Goal: Information Seeking & Learning: Learn about a topic

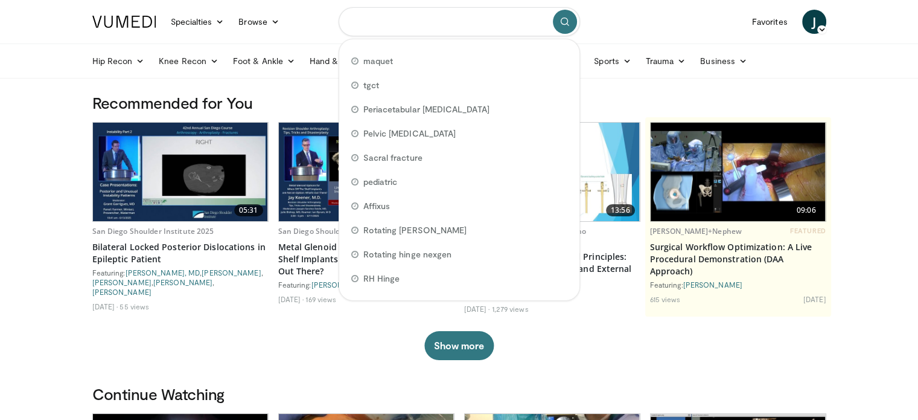
click at [439, 9] on input "Search topics, interventions" at bounding box center [460, 21] width 242 height 29
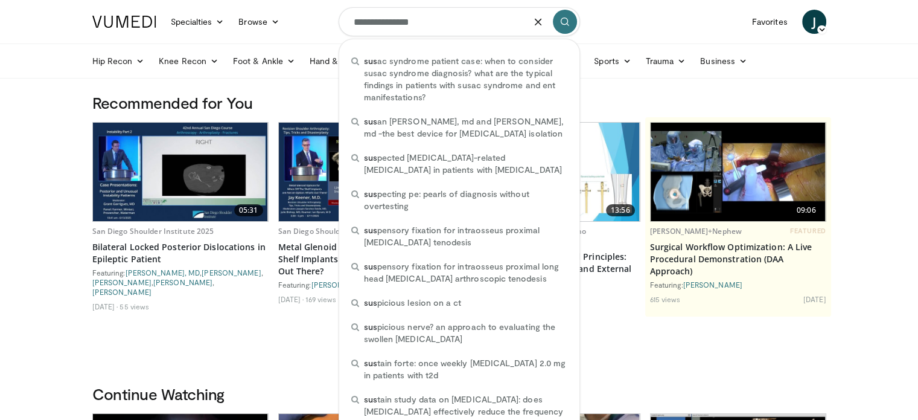
type input "**********"
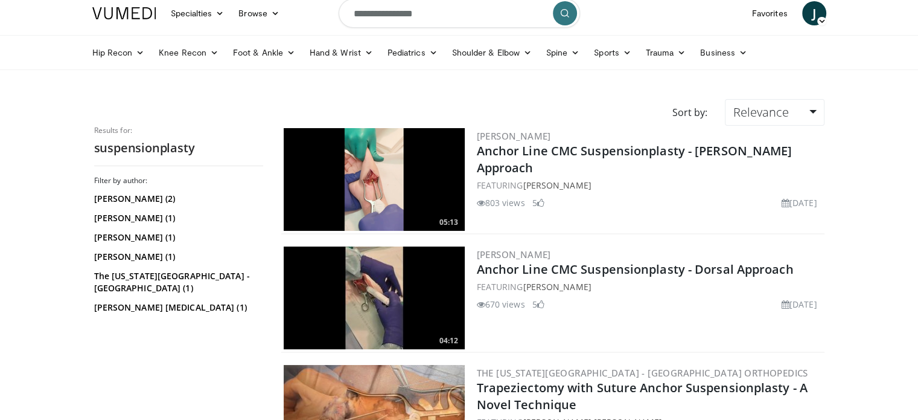
scroll to position [7, 0]
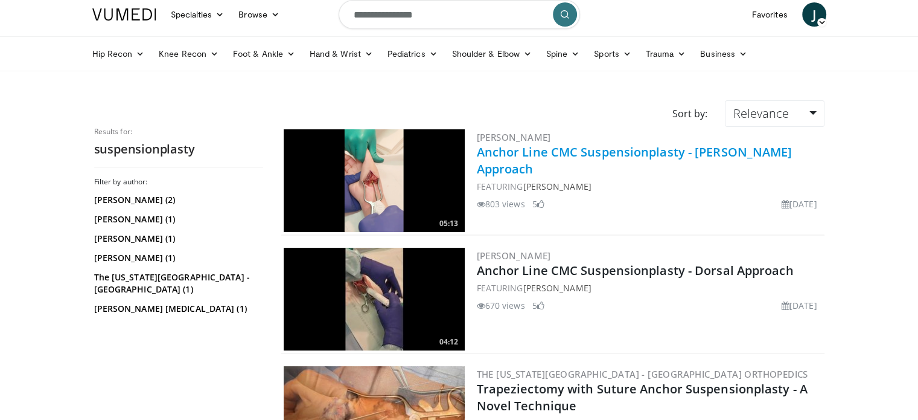
click at [549, 155] on link "Anchor Line CMC Suspensionplasty - [PERSON_NAME] Approach" at bounding box center [635, 160] width 316 height 33
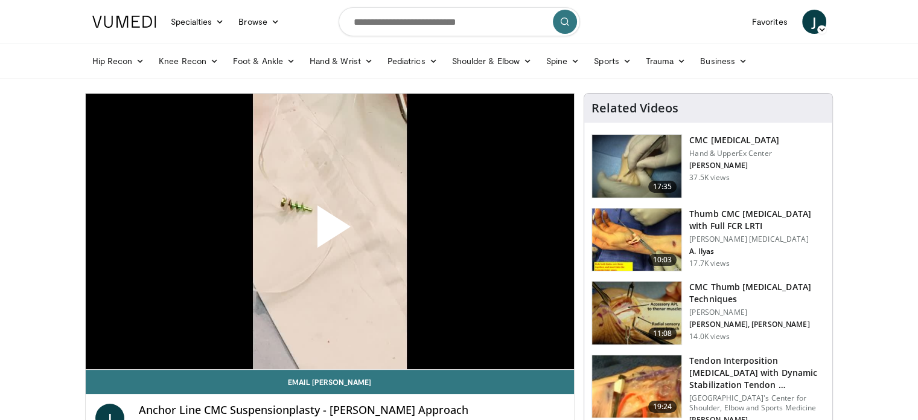
click at [330, 231] on span "Video Player" at bounding box center [330, 231] width 0 height 0
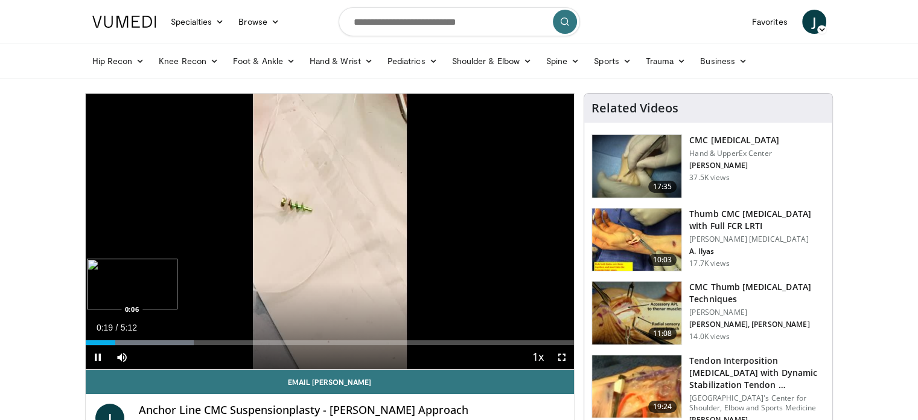
click at [95, 341] on div "Loaded : 22.18% 0:19 0:06" at bounding box center [330, 342] width 489 height 5
click at [104, 341] on div "Progress Bar" at bounding box center [140, 342] width 109 height 5
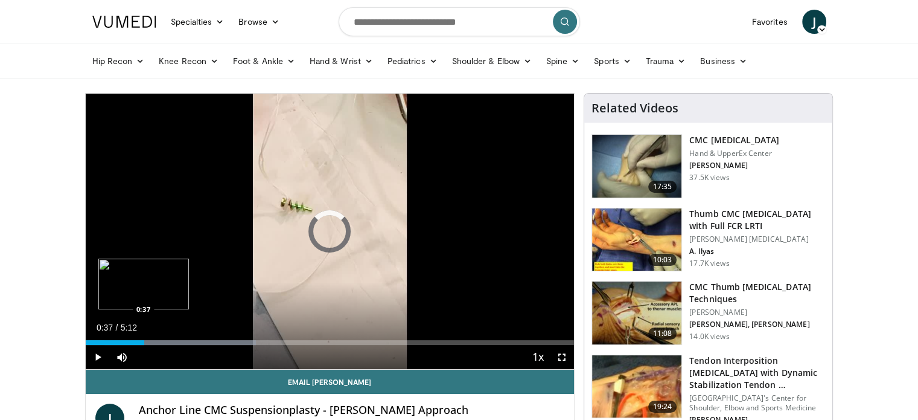
click at [144, 340] on div "0:48" at bounding box center [115, 342] width 59 height 5
click at [123, 344] on div "Loaded : 34.87% 0:39 0:25" at bounding box center [330, 342] width 489 height 5
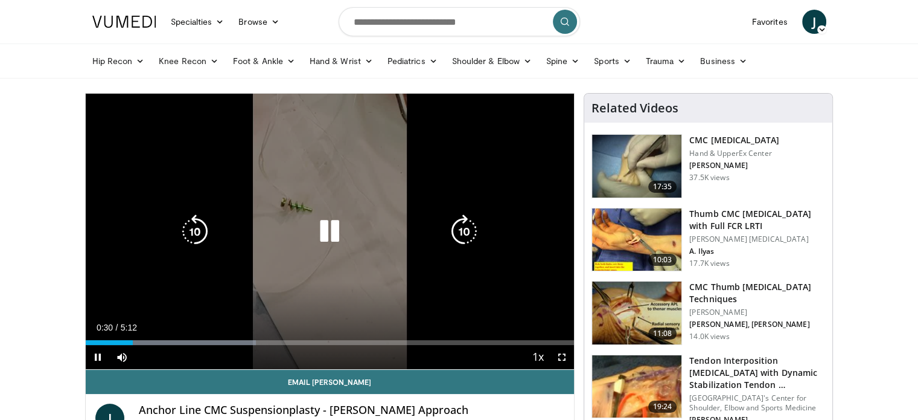
click at [332, 232] on icon "Video Player" at bounding box center [330, 231] width 34 height 34
click at [461, 132] on div "10 seconds Tap to unmute" at bounding box center [330, 231] width 489 height 275
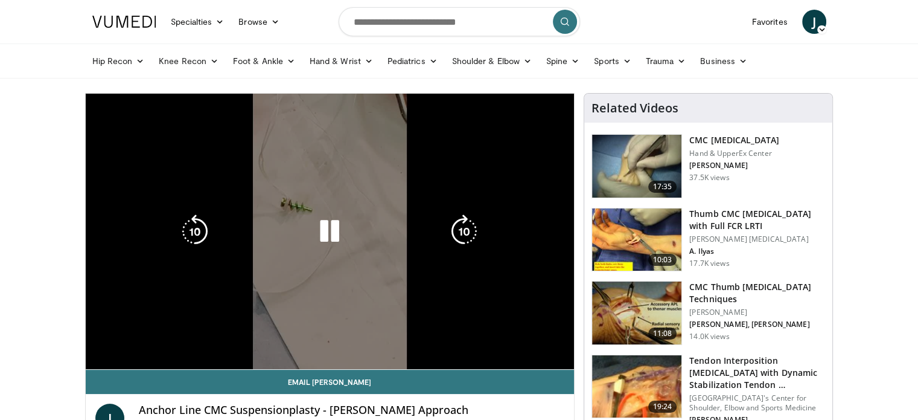
click at [344, 234] on icon "Video Player" at bounding box center [330, 231] width 34 height 34
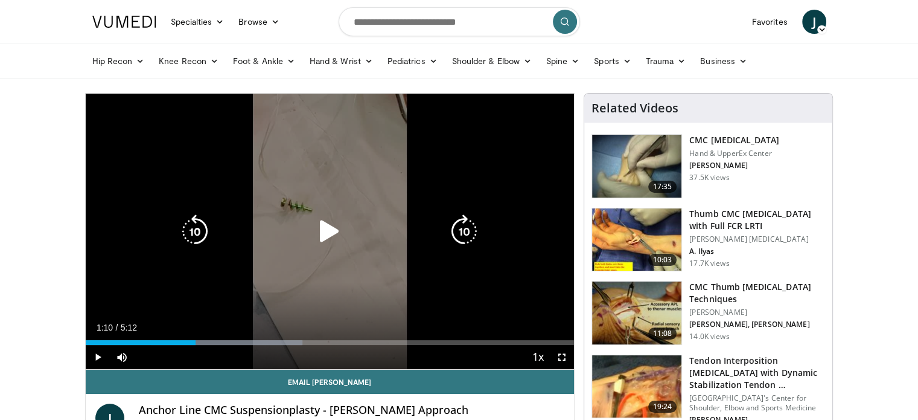
click at [332, 241] on icon "Video Player" at bounding box center [330, 231] width 34 height 34
click at [321, 229] on icon "Video Player" at bounding box center [330, 231] width 34 height 34
click at [329, 225] on icon "Video Player" at bounding box center [330, 231] width 34 height 34
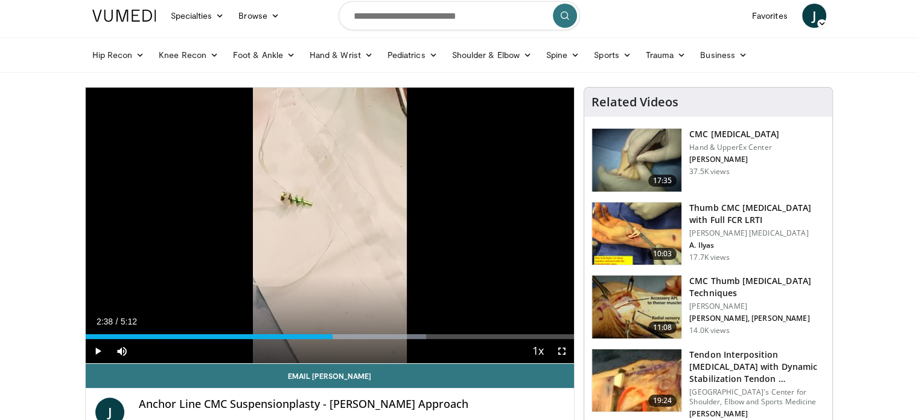
scroll to position [5, 0]
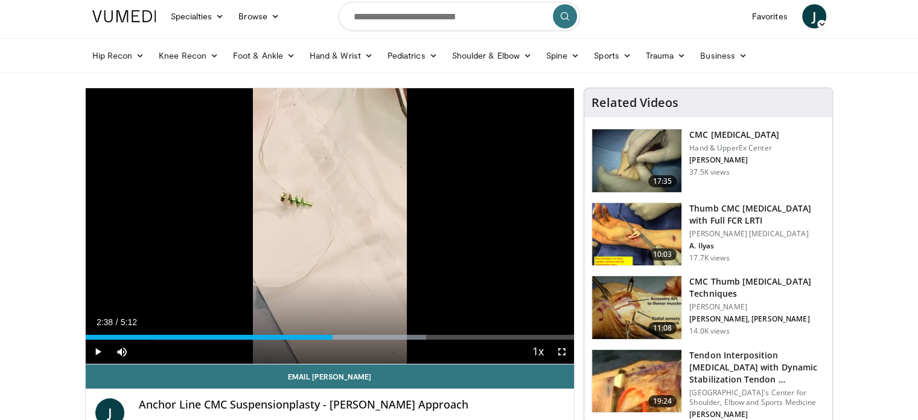
click at [717, 287] on h3 "CMC Thumb [MEDICAL_DATA] Techniques" at bounding box center [758, 287] width 136 height 24
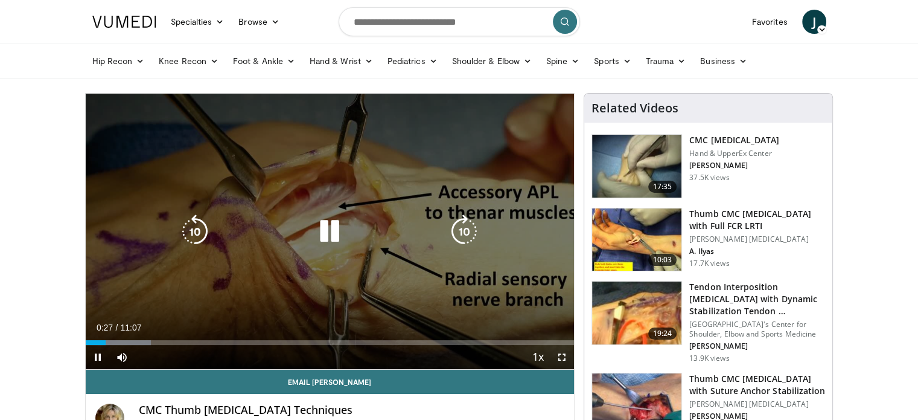
click at [328, 231] on icon "Video Player" at bounding box center [330, 231] width 34 height 34
click at [335, 222] on icon "Video Player" at bounding box center [330, 231] width 34 height 34
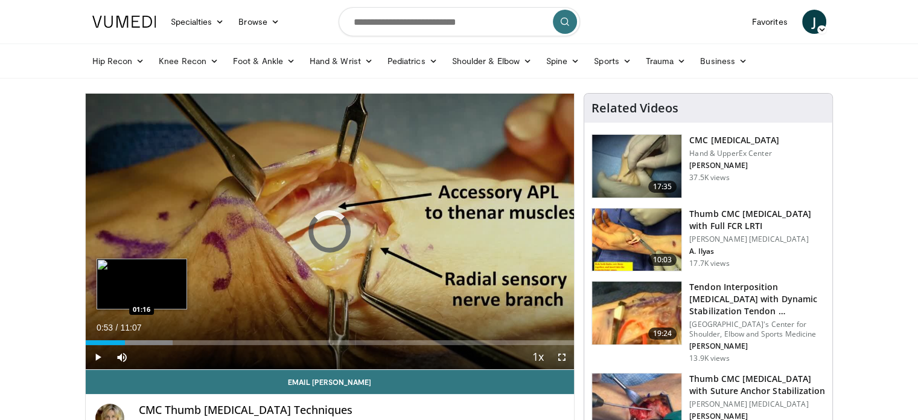
click at [141, 340] on div "Loaded : 17.82% 00:53 01:16" at bounding box center [330, 342] width 489 height 5
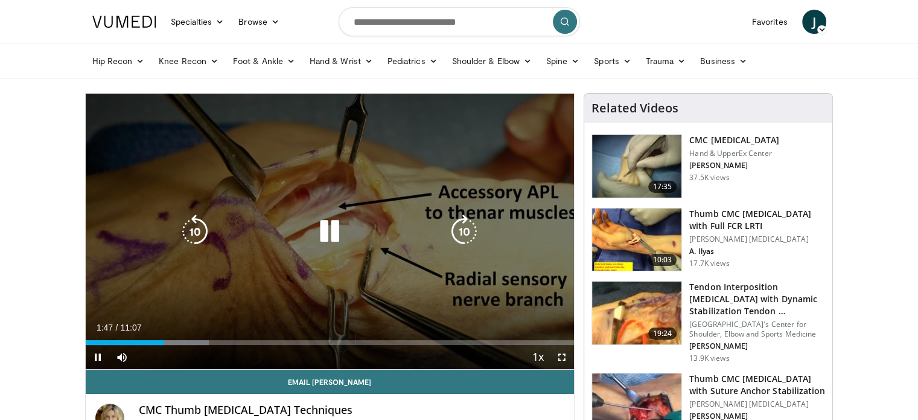
click at [330, 234] on icon "Video Player" at bounding box center [330, 231] width 34 height 34
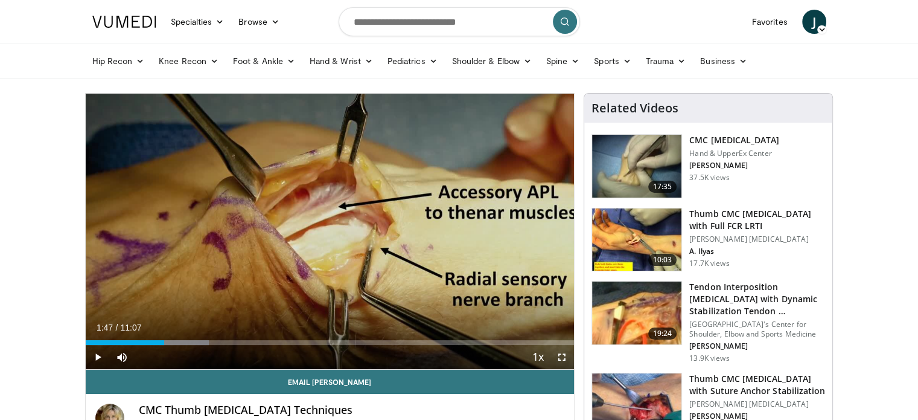
click at [330, 234] on div "10 seconds Tap to unmute" at bounding box center [330, 231] width 489 height 275
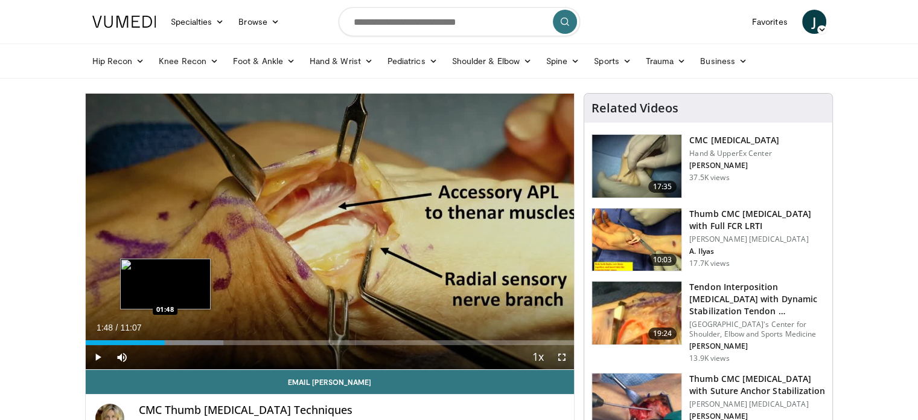
click at [165, 340] on div "01:48" at bounding box center [126, 342] width 80 height 5
click at [168, 338] on div "Loaded : 29.71% 02:15 01:53" at bounding box center [330, 338] width 489 height 11
click at [167, 341] on div "01:51" at bounding box center [127, 342] width 82 height 5
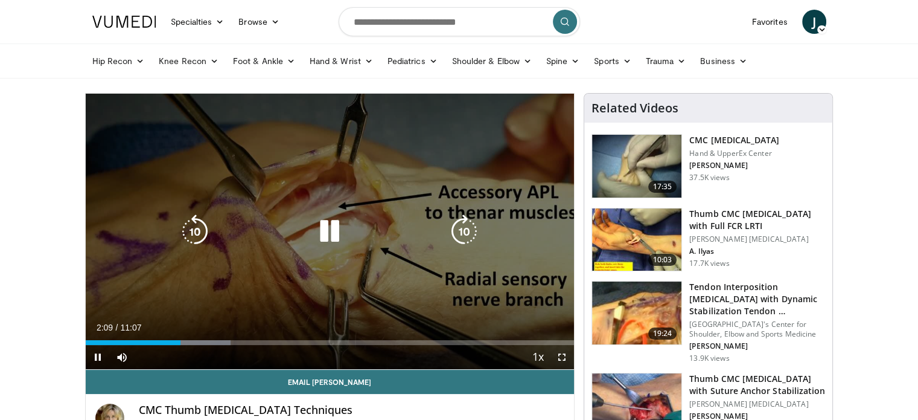
click at [331, 229] on icon "Video Player" at bounding box center [330, 231] width 34 height 34
click at [335, 235] on icon "Video Player" at bounding box center [330, 231] width 34 height 34
click at [0, 0] on icon "Video Player" at bounding box center [0, 0] width 0 height 0
click at [332, 227] on icon "Video Player" at bounding box center [330, 231] width 34 height 34
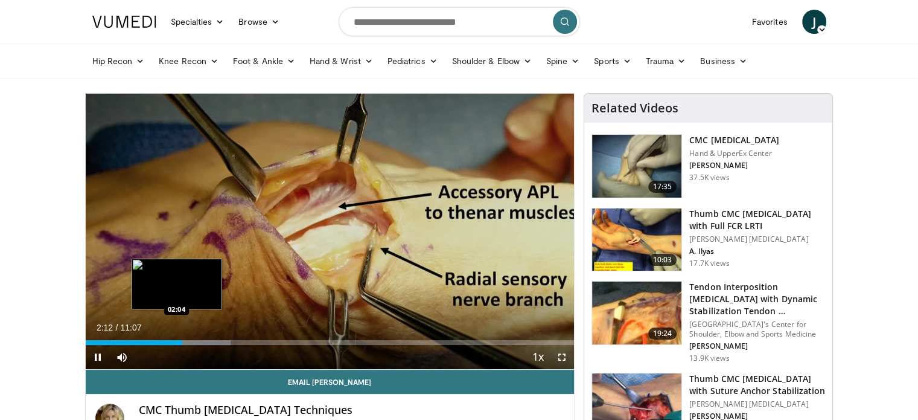
click at [176, 343] on div "Loaded : 29.71% 02:12 02:04" at bounding box center [330, 342] width 489 height 5
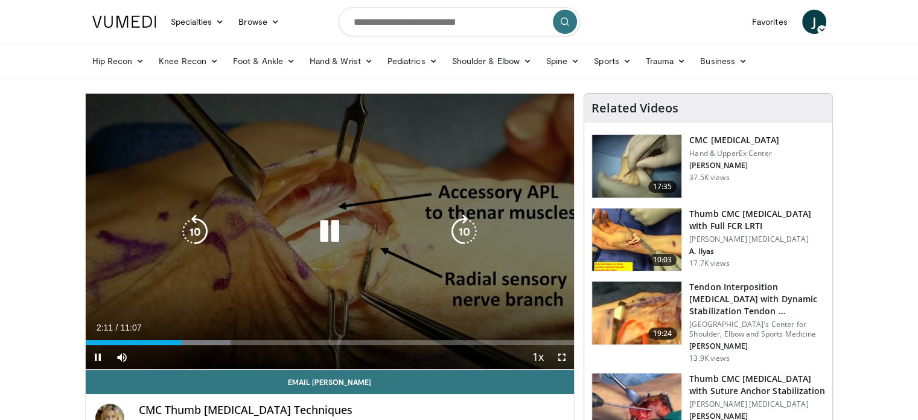
click at [338, 225] on icon "Video Player" at bounding box center [330, 231] width 34 height 34
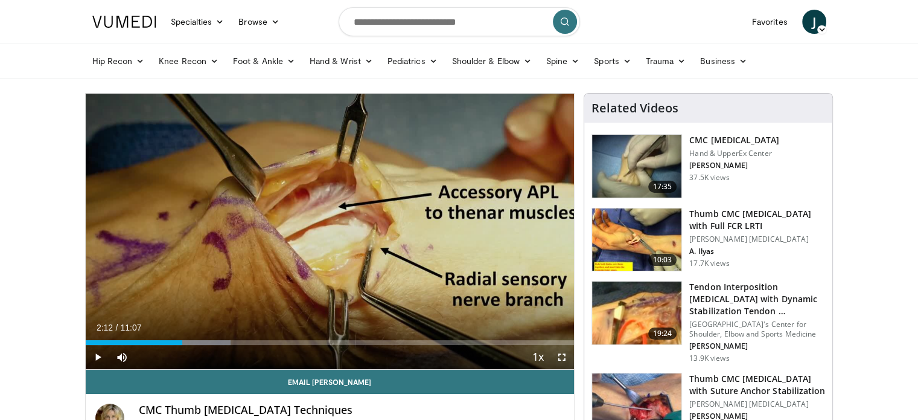
click at [325, 226] on div "10 seconds Tap to unmute" at bounding box center [330, 231] width 489 height 275
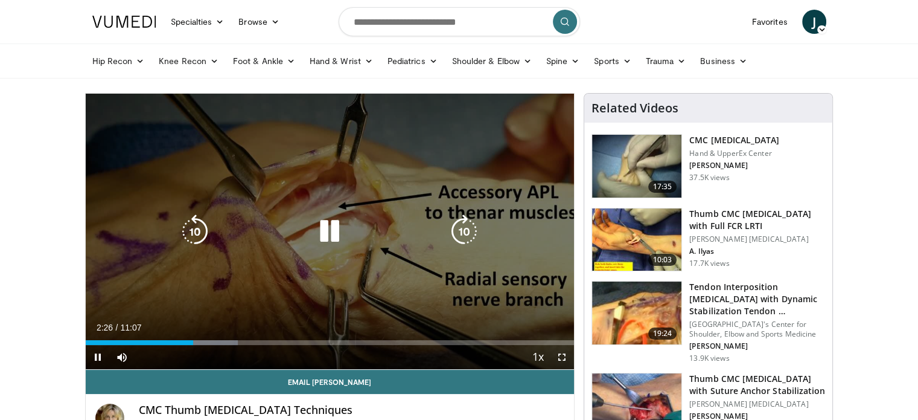
click at [338, 235] on icon "Video Player" at bounding box center [330, 231] width 34 height 34
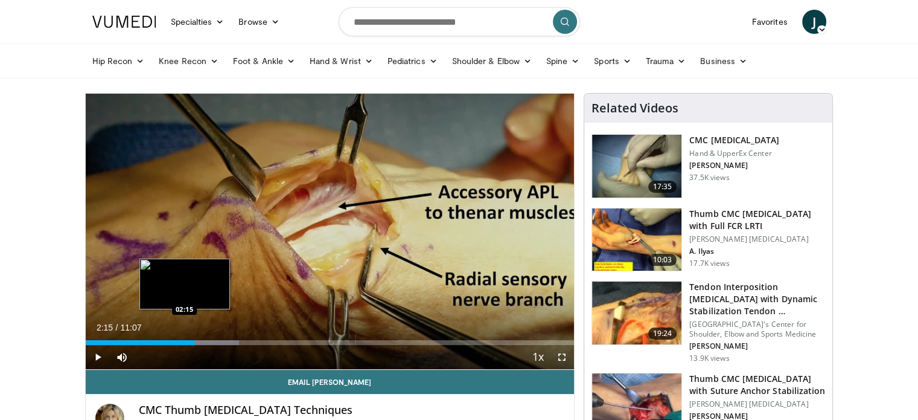
click at [184, 341] on div "02:29" at bounding box center [140, 342] width 109 height 5
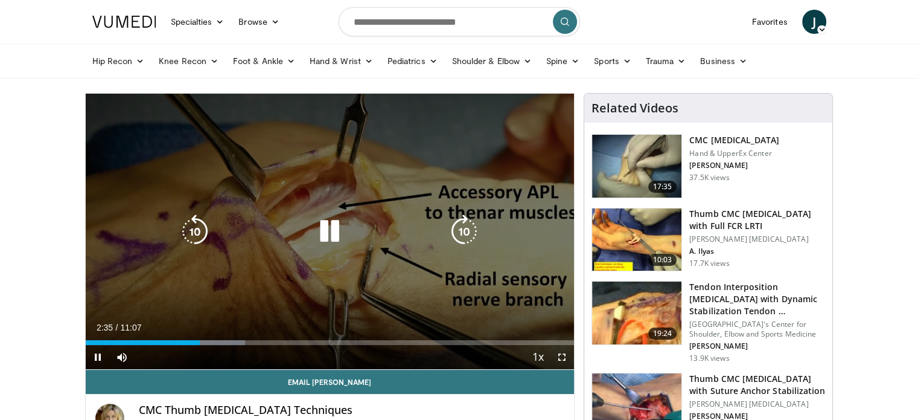
click at [333, 228] on icon "Video Player" at bounding box center [330, 231] width 34 height 34
click at [327, 224] on icon "Video Player" at bounding box center [330, 231] width 34 height 34
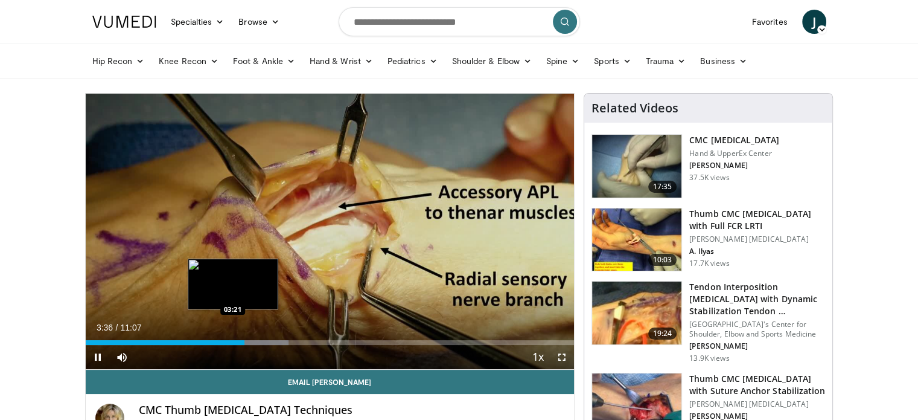
click at [232, 344] on div "Loaded : 41.60% 03:36 03:21" at bounding box center [330, 342] width 489 height 5
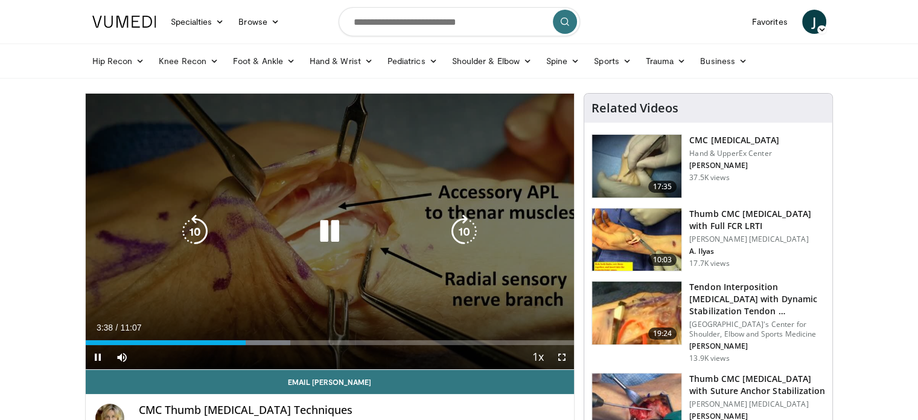
click at [374, 221] on div "Video Player" at bounding box center [329, 231] width 293 height 24
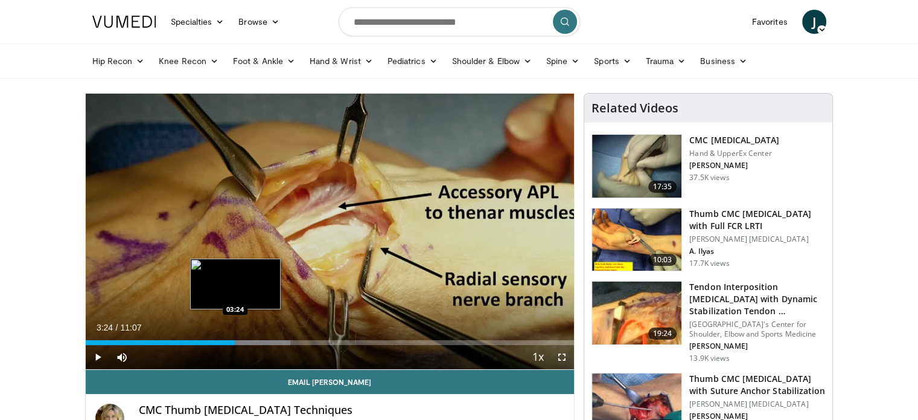
click at [234, 340] on div "03:40" at bounding box center [161, 342] width 150 height 5
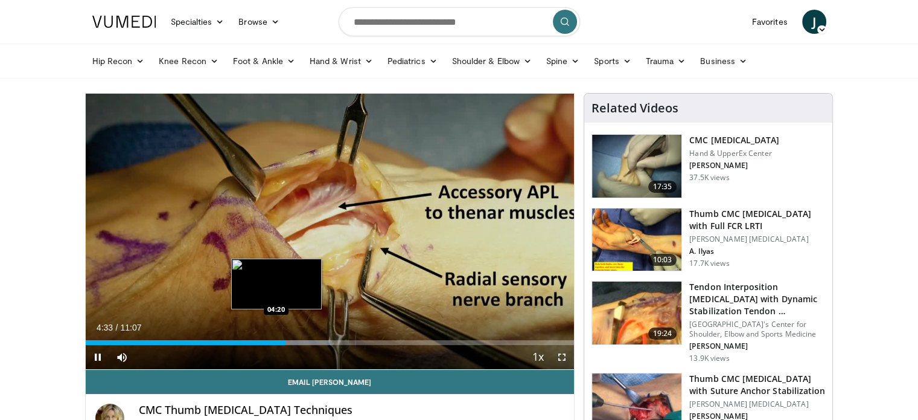
click at [276, 343] on div "04:33" at bounding box center [186, 342] width 200 height 5
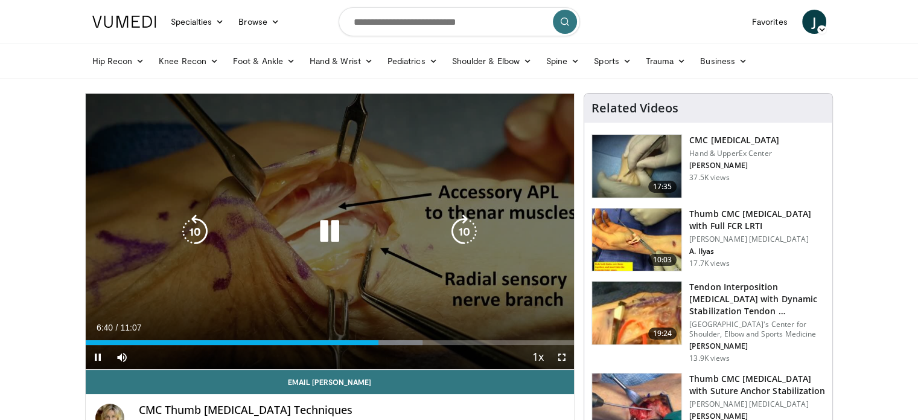
click at [327, 229] on icon "Video Player" at bounding box center [330, 231] width 34 height 34
